Goal: Task Accomplishment & Management: Manage account settings

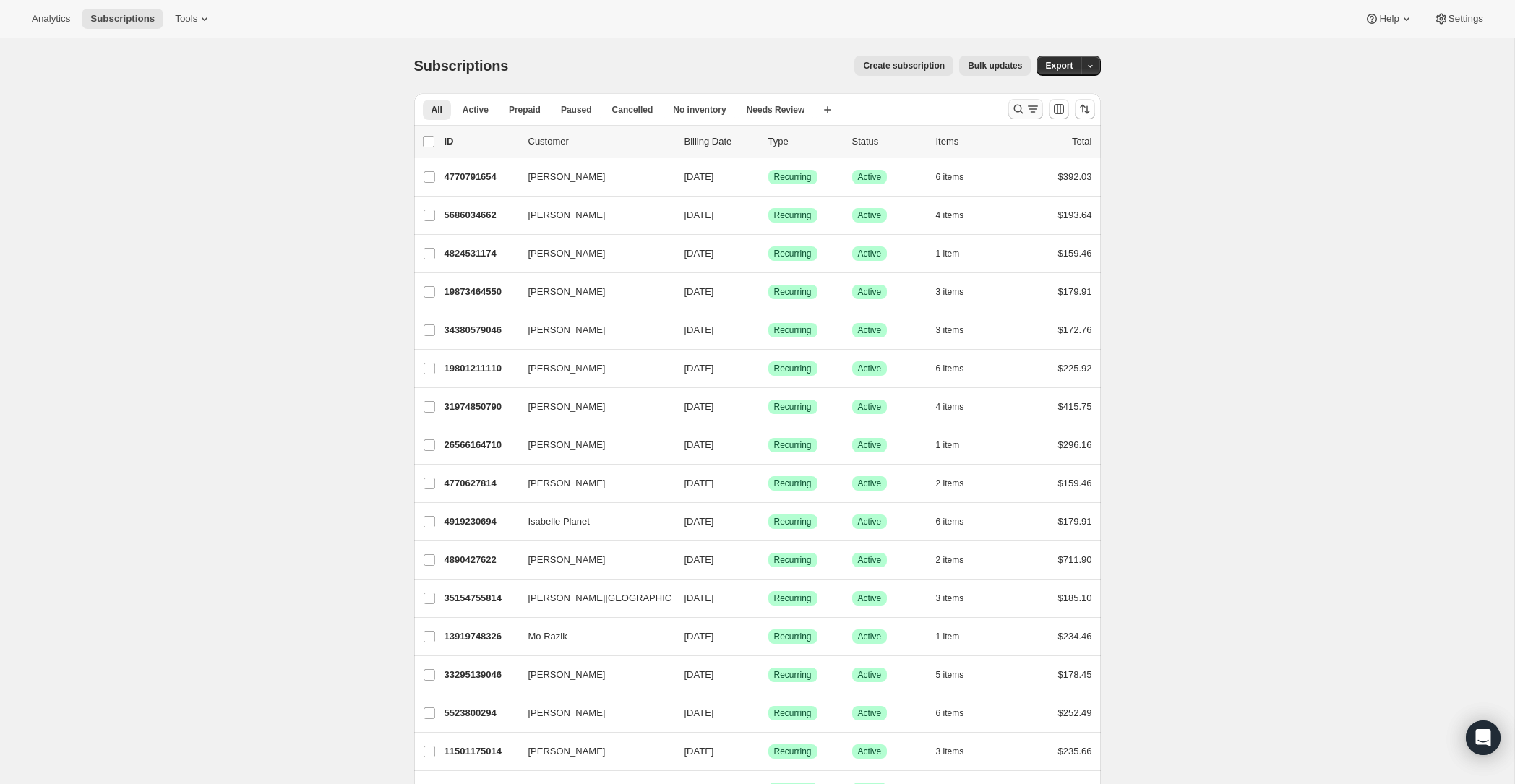
click at [1018, 105] on icon "Search and filter results" at bounding box center [1018, 109] width 14 height 14
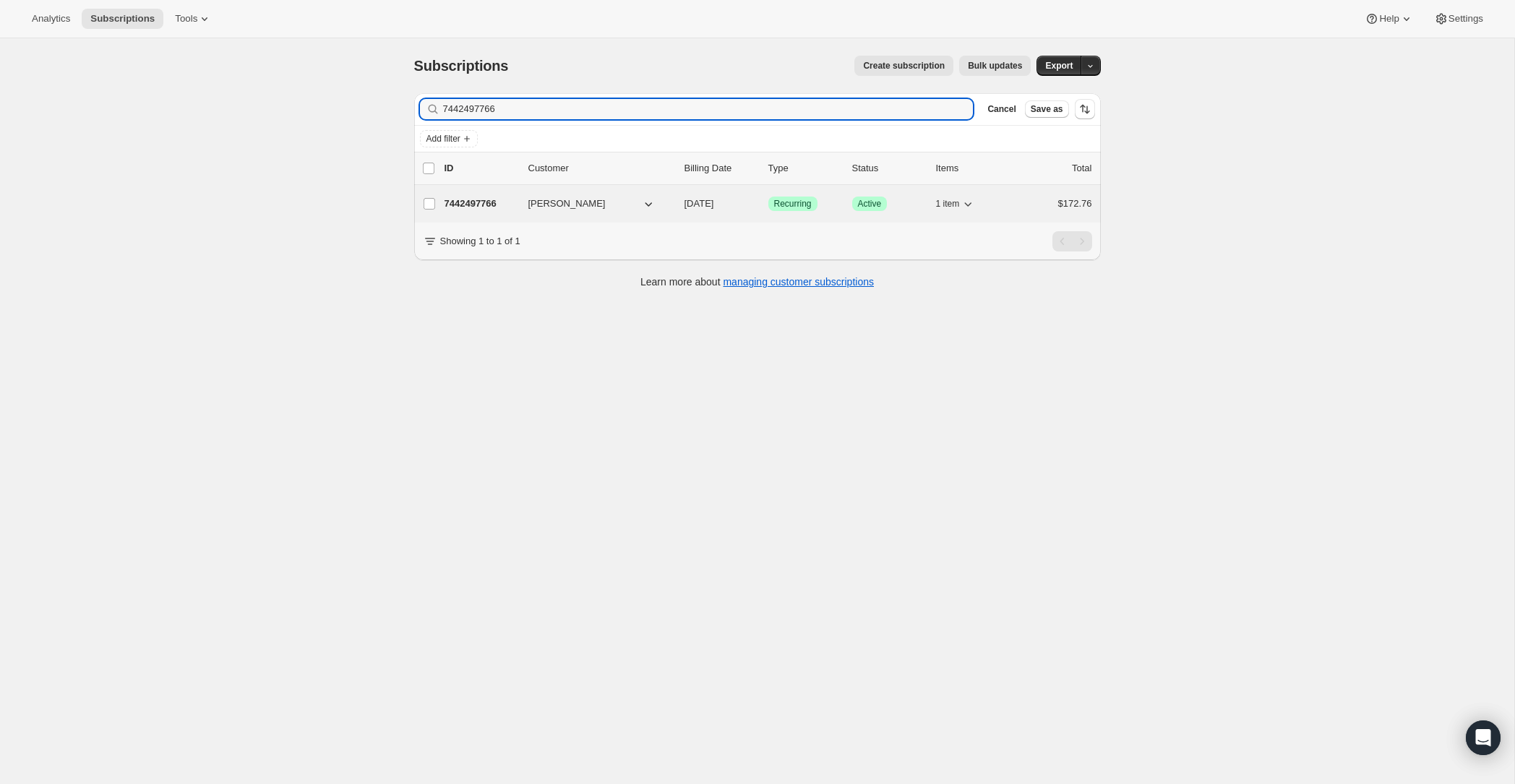
type input "7442497766"
click at [485, 202] on p "7442497766" at bounding box center [480, 204] width 72 height 14
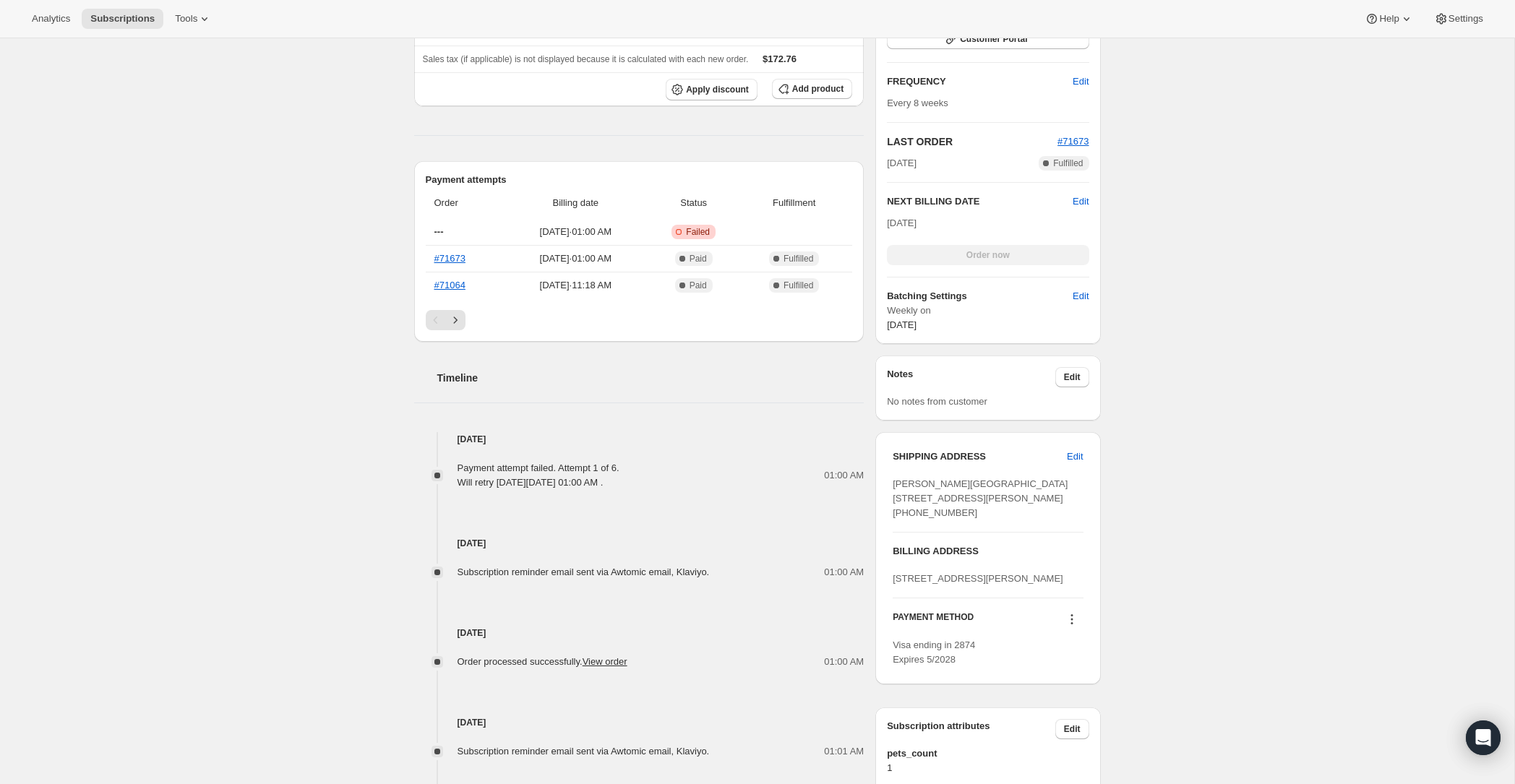
scroll to position [29, 0]
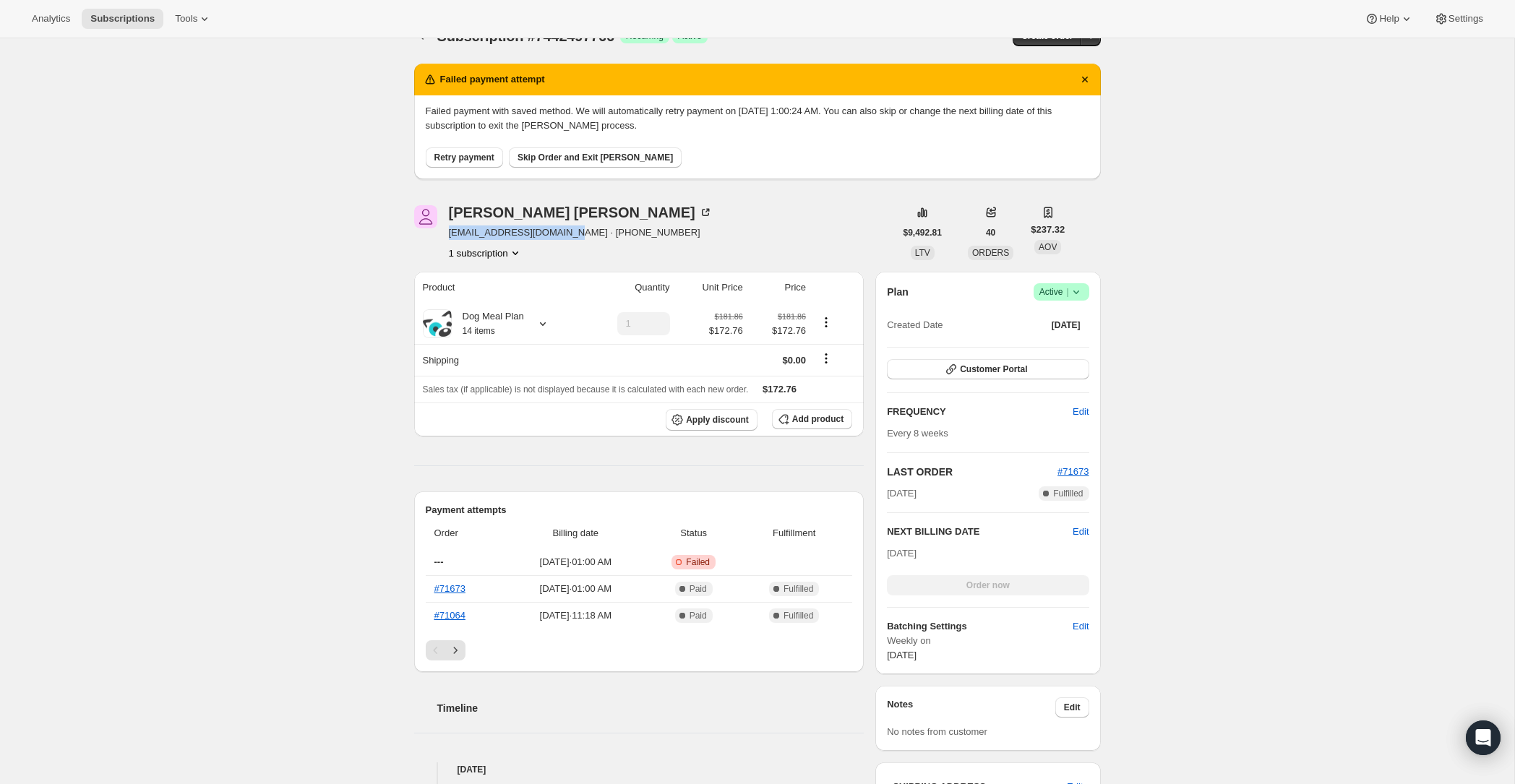
drag, startPoint x: 573, startPoint y: 230, endPoint x: 452, endPoint y: 232, distance: 121.0
click at [452, 232] on span "[EMAIL_ADDRESS][DOMAIN_NAME] · [PHONE_NUMBER]" at bounding box center [581, 233] width 264 height 14
copy span "[EMAIL_ADDRESS][DOMAIN_NAME]"
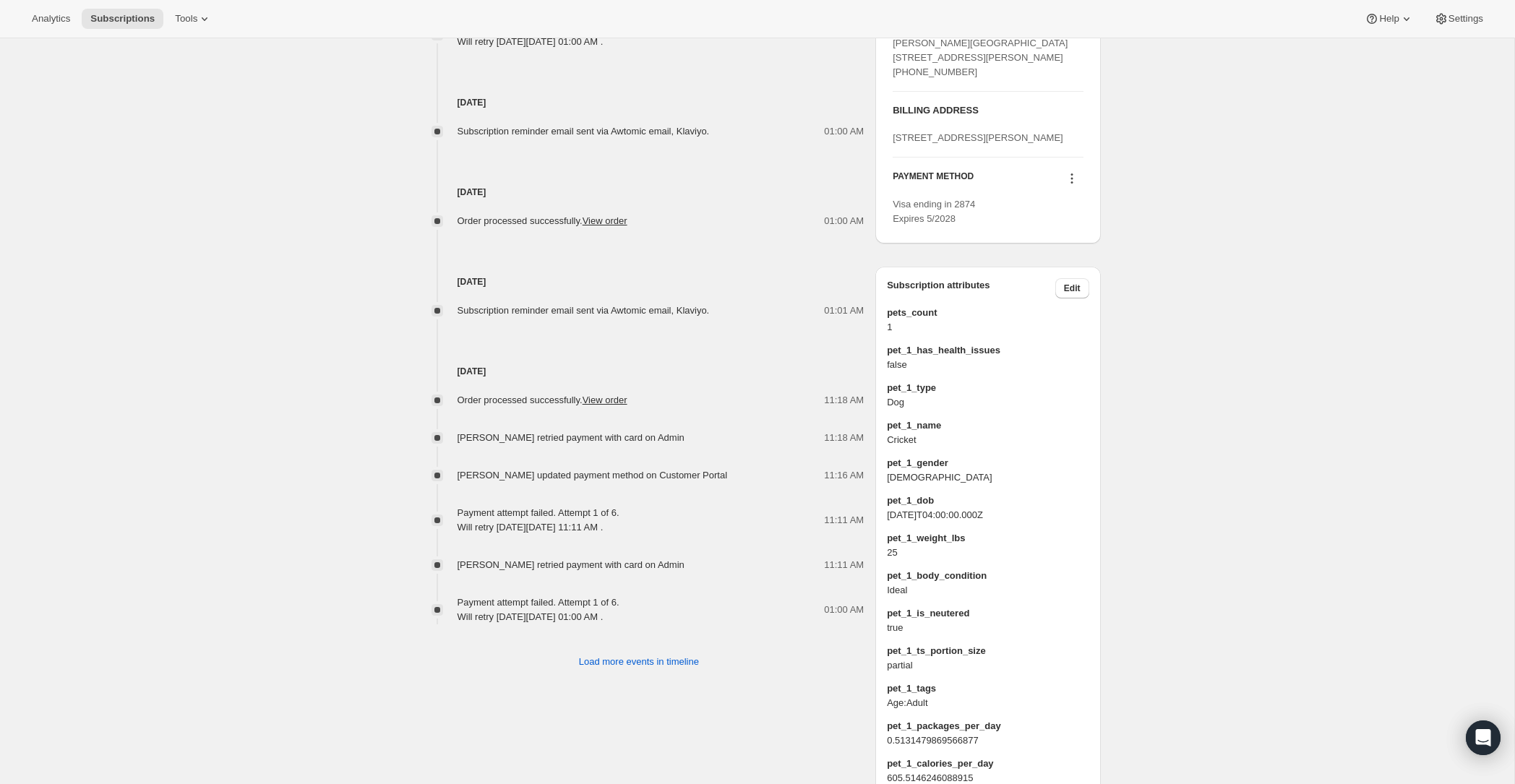
scroll to position [811, 0]
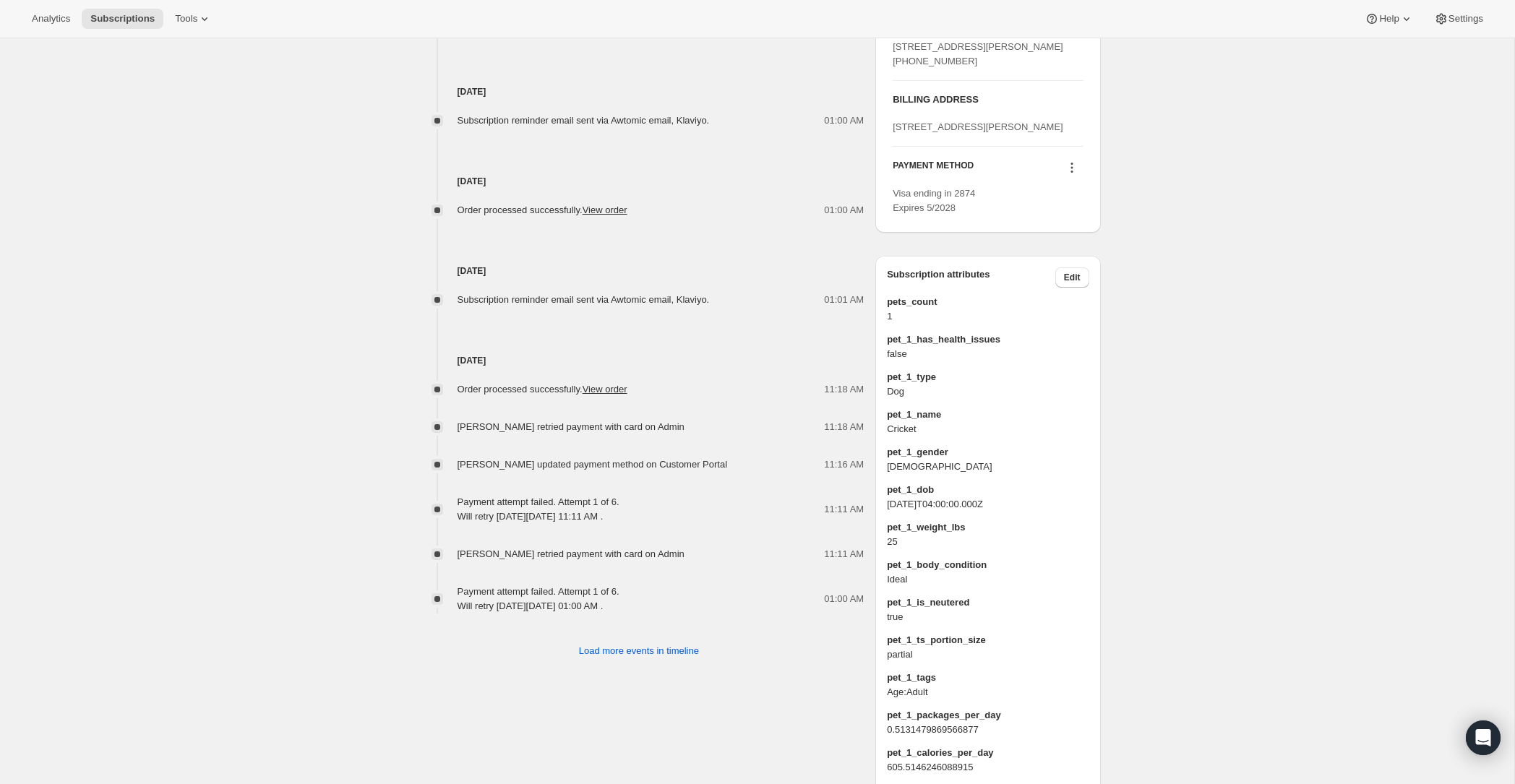
click at [1075, 175] on icon at bounding box center [1072, 168] width 14 height 14
click at [1047, 259] on button "Send link to update card" at bounding box center [1068, 252] width 110 height 23
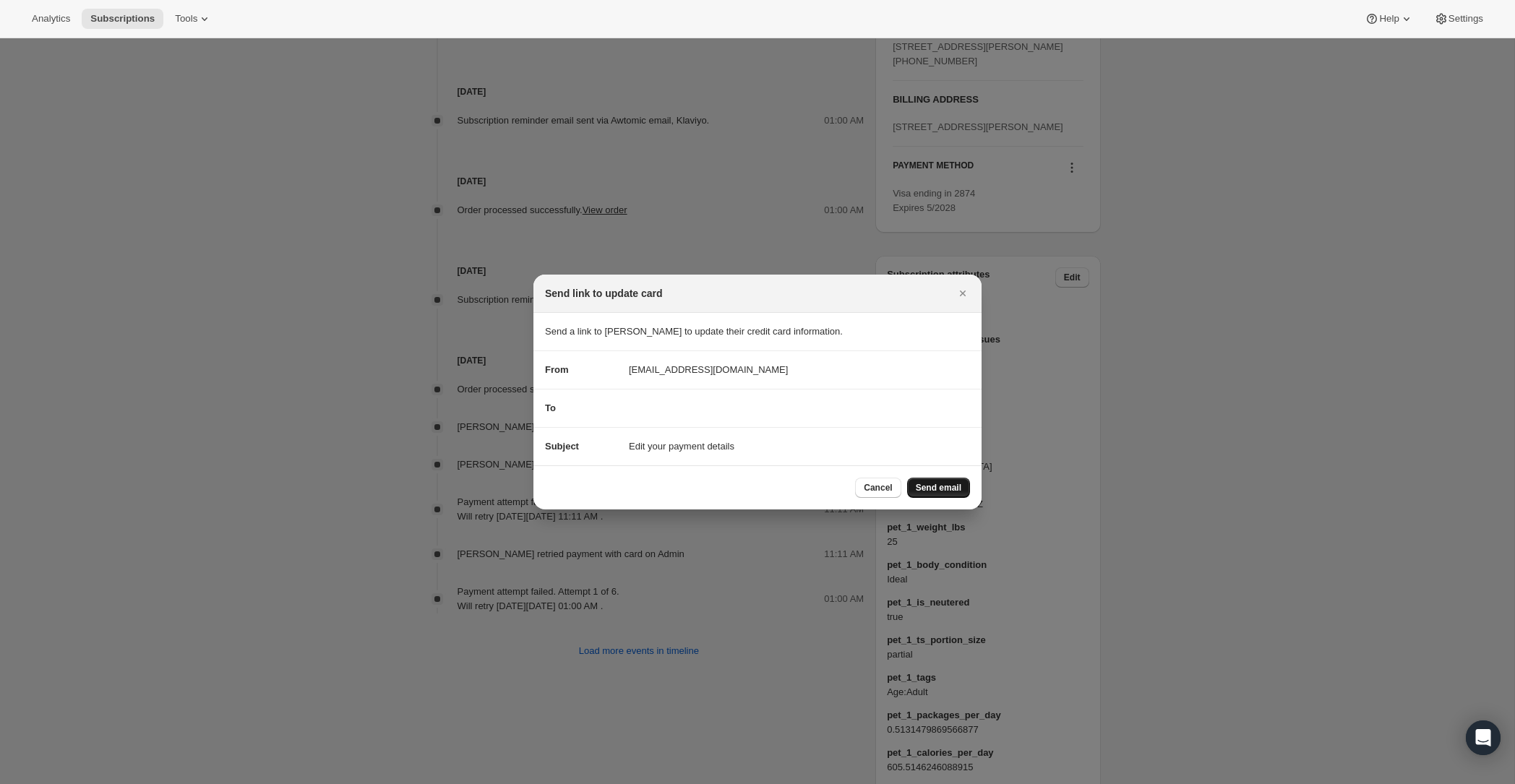
click at [934, 486] on span "Send email" at bounding box center [938, 487] width 45 height 12
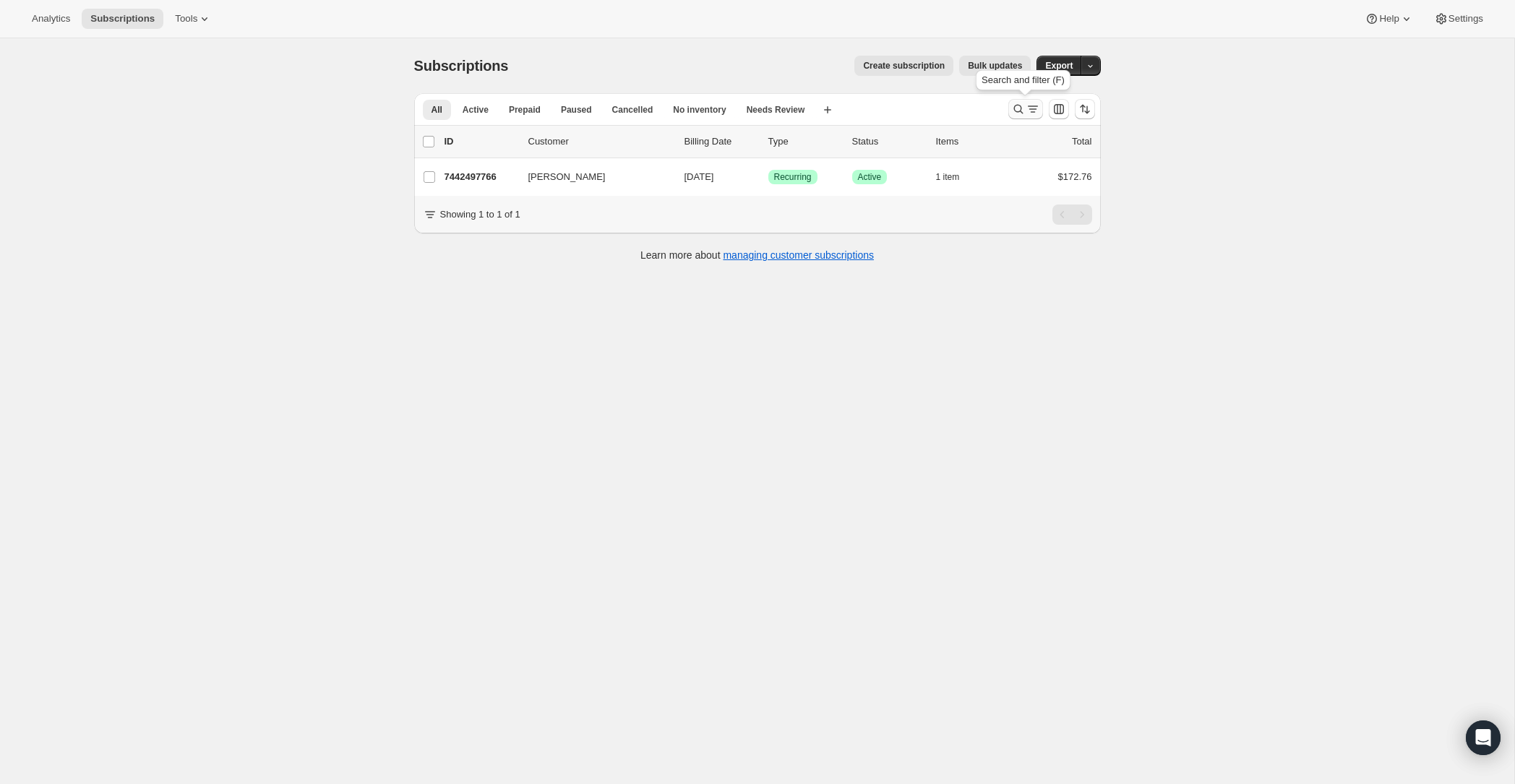
click at [1025, 108] on icon "Search and filter results" at bounding box center [1032, 109] width 14 height 14
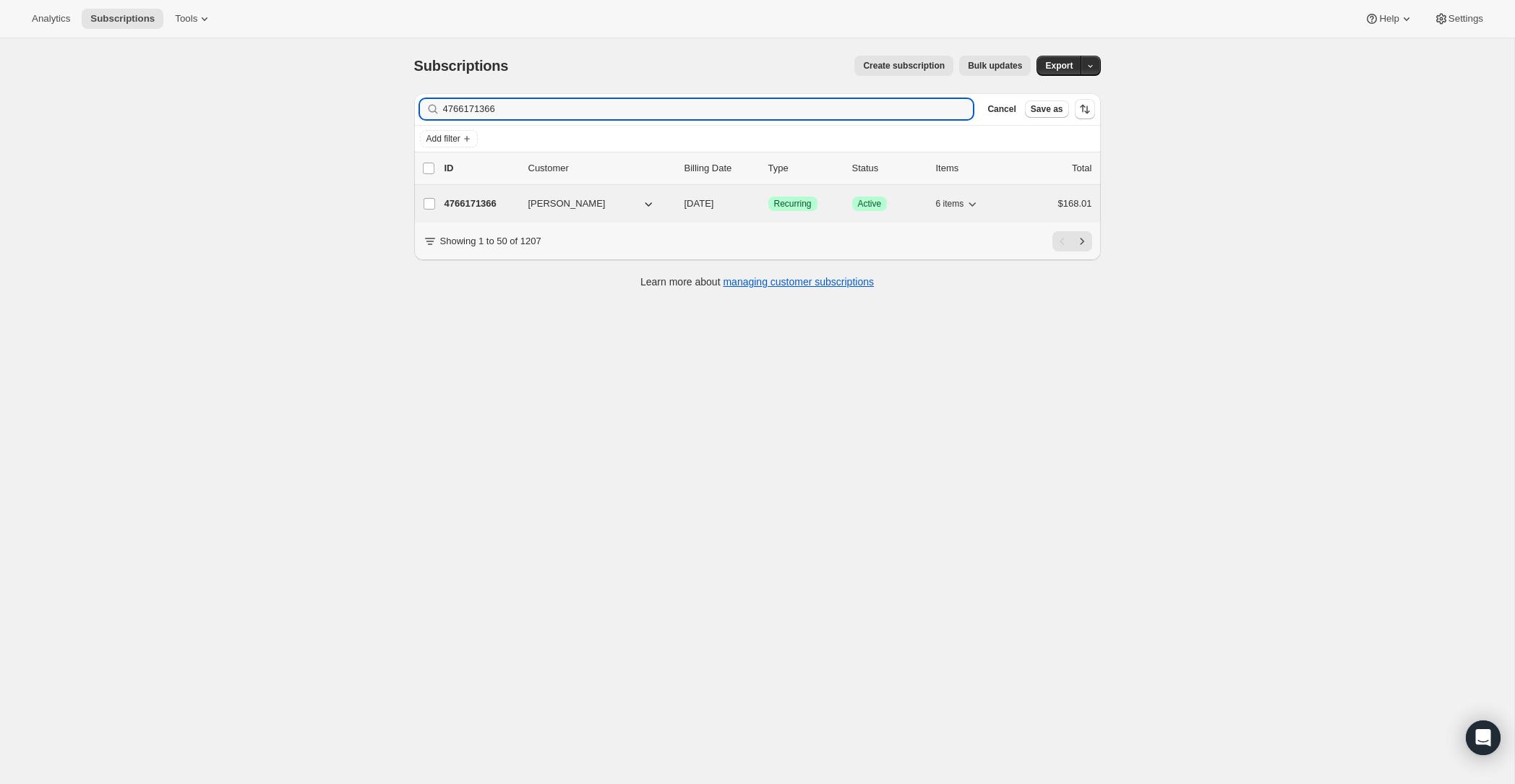
type input "4766171366"
click at [484, 206] on p "4766171366" at bounding box center [480, 204] width 72 height 14
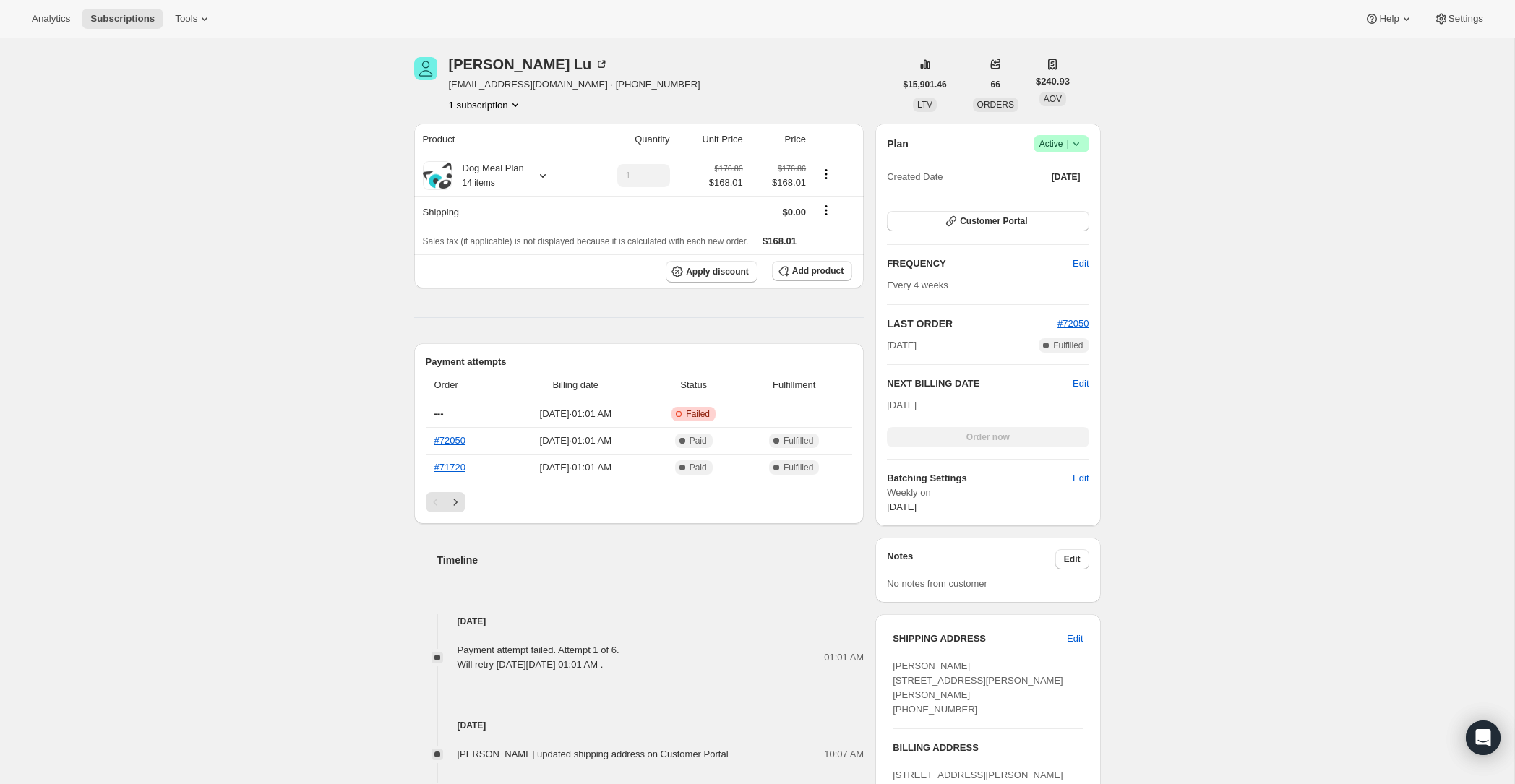
scroll to position [125, 0]
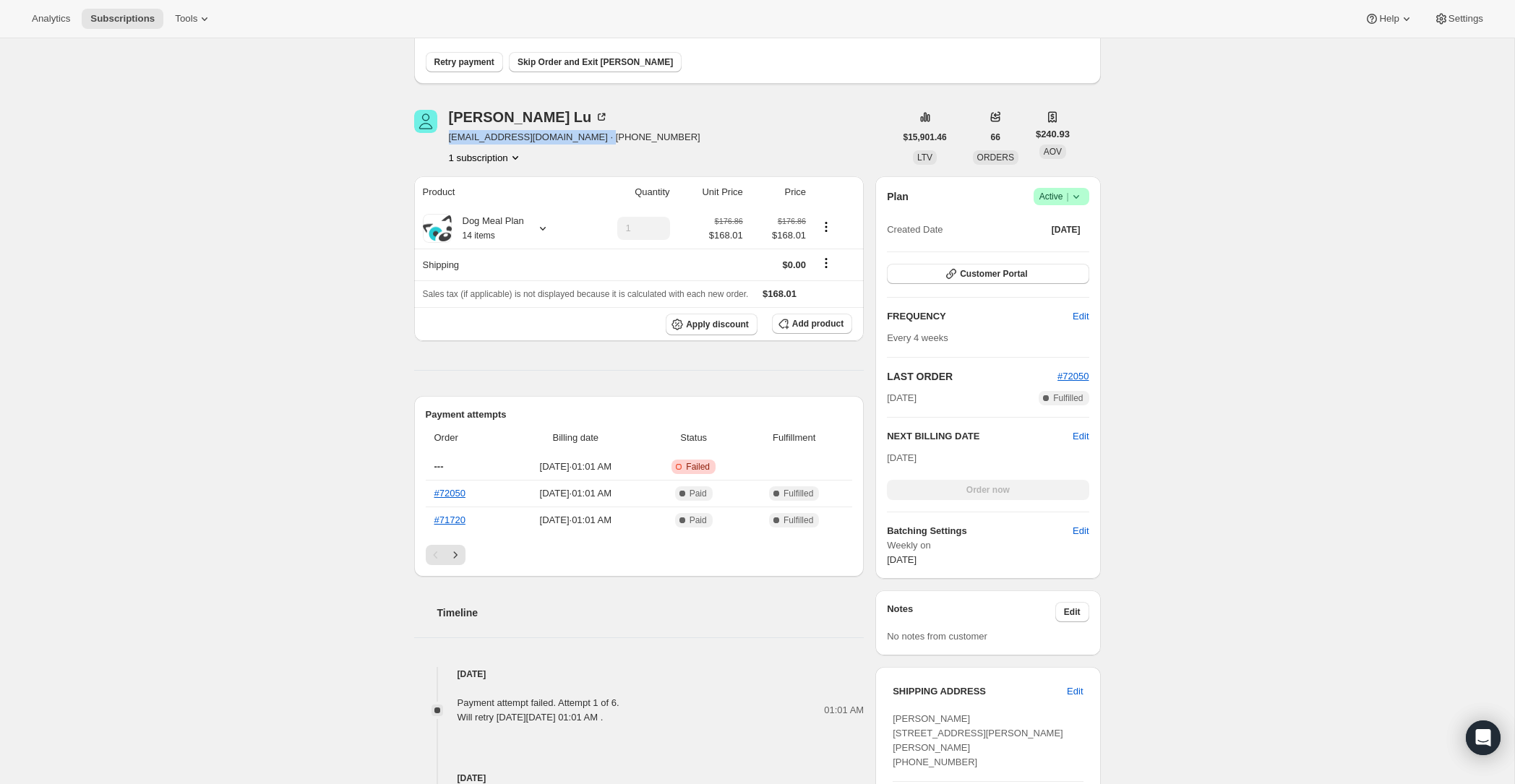
drag, startPoint x: 449, startPoint y: 136, endPoint x: 623, endPoint y: 143, distance: 174.1
click at [623, 143] on span "[EMAIL_ADDRESS][DOMAIN_NAME] · [PHONE_NUMBER]" at bounding box center [574, 137] width 251 height 14
copy span "[EMAIL_ADDRESS][DOMAIN_NAME]"
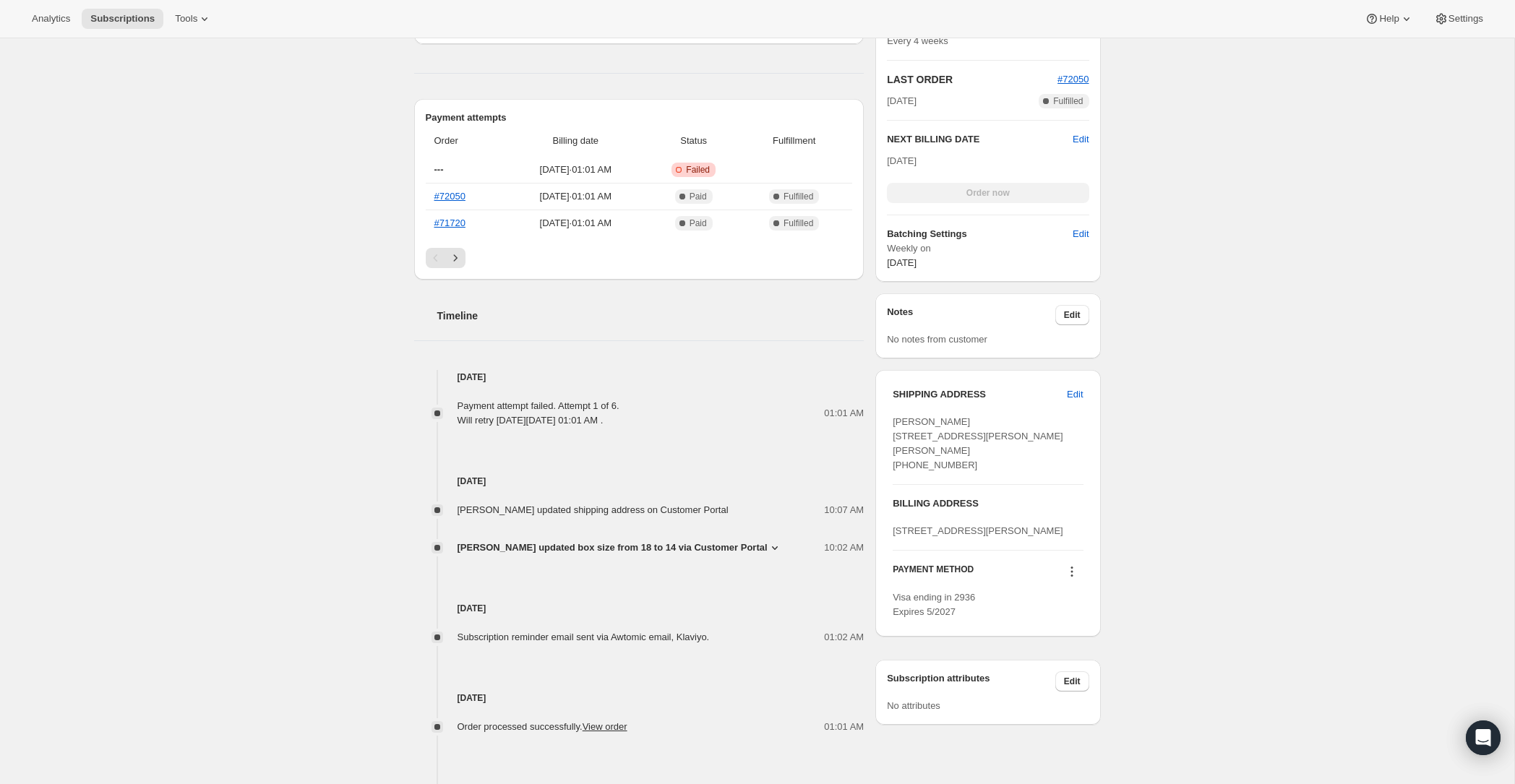
scroll to position [398, 0]
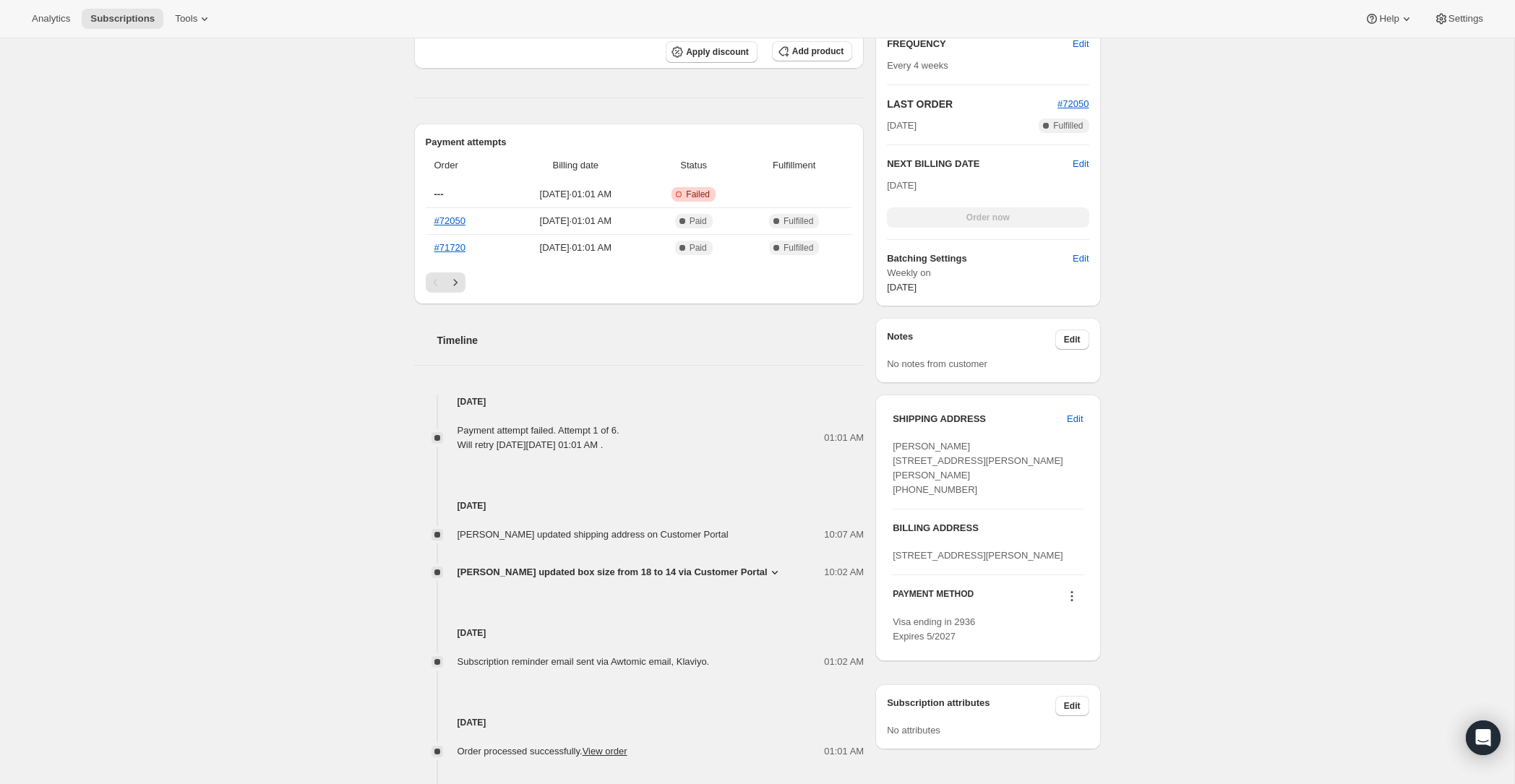
click at [1073, 607] on div at bounding box center [1071, 598] width 23 height 20
click at [1070, 603] on icon at bounding box center [1072, 596] width 14 height 14
click at [1042, 668] on span "Send link to update card" at bounding box center [1068, 667] width 101 height 11
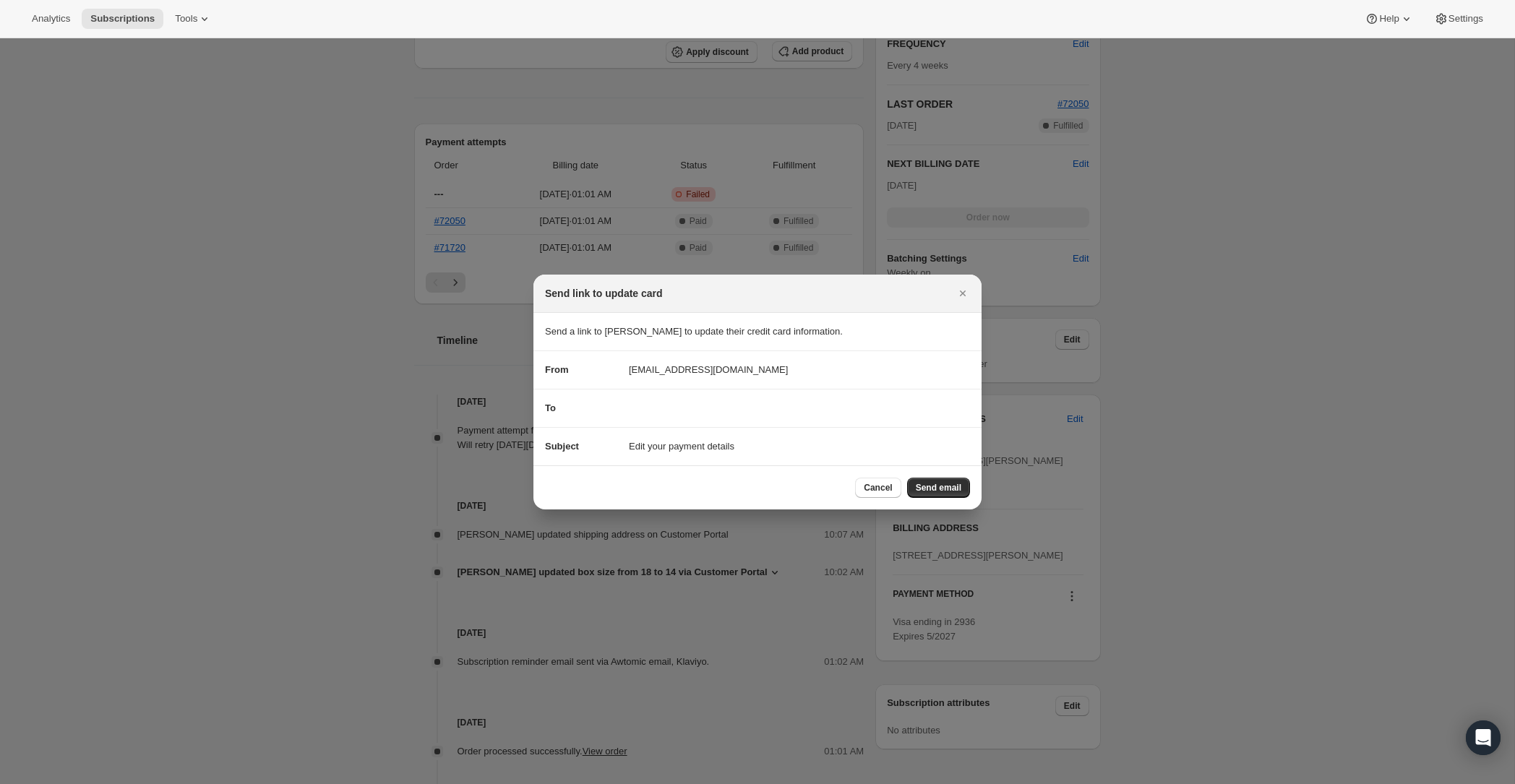
click at [949, 485] on span "Send email" at bounding box center [938, 487] width 45 height 12
